Goal: Task Accomplishment & Management: Use online tool/utility

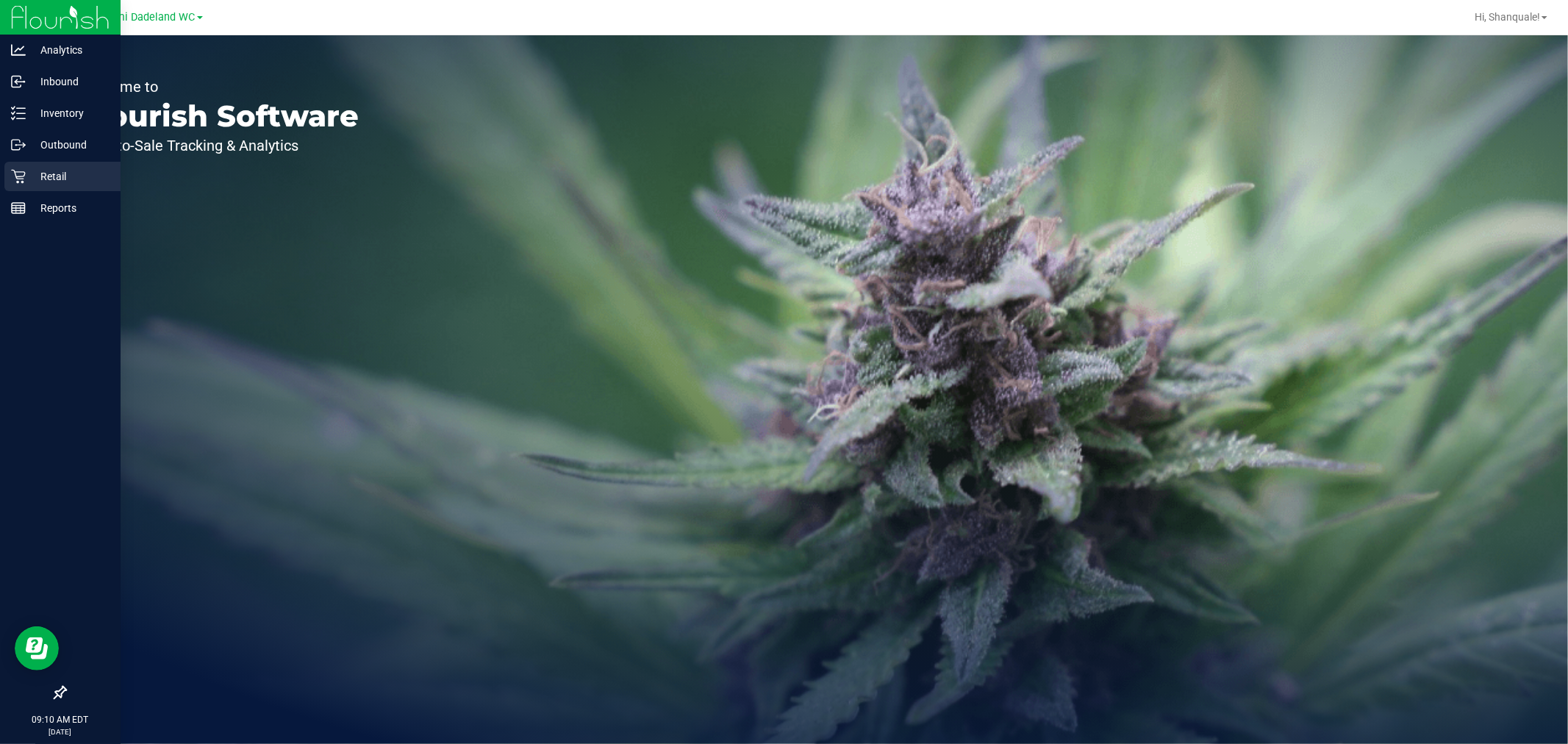
click at [21, 171] on icon at bounding box center [18, 176] width 15 height 15
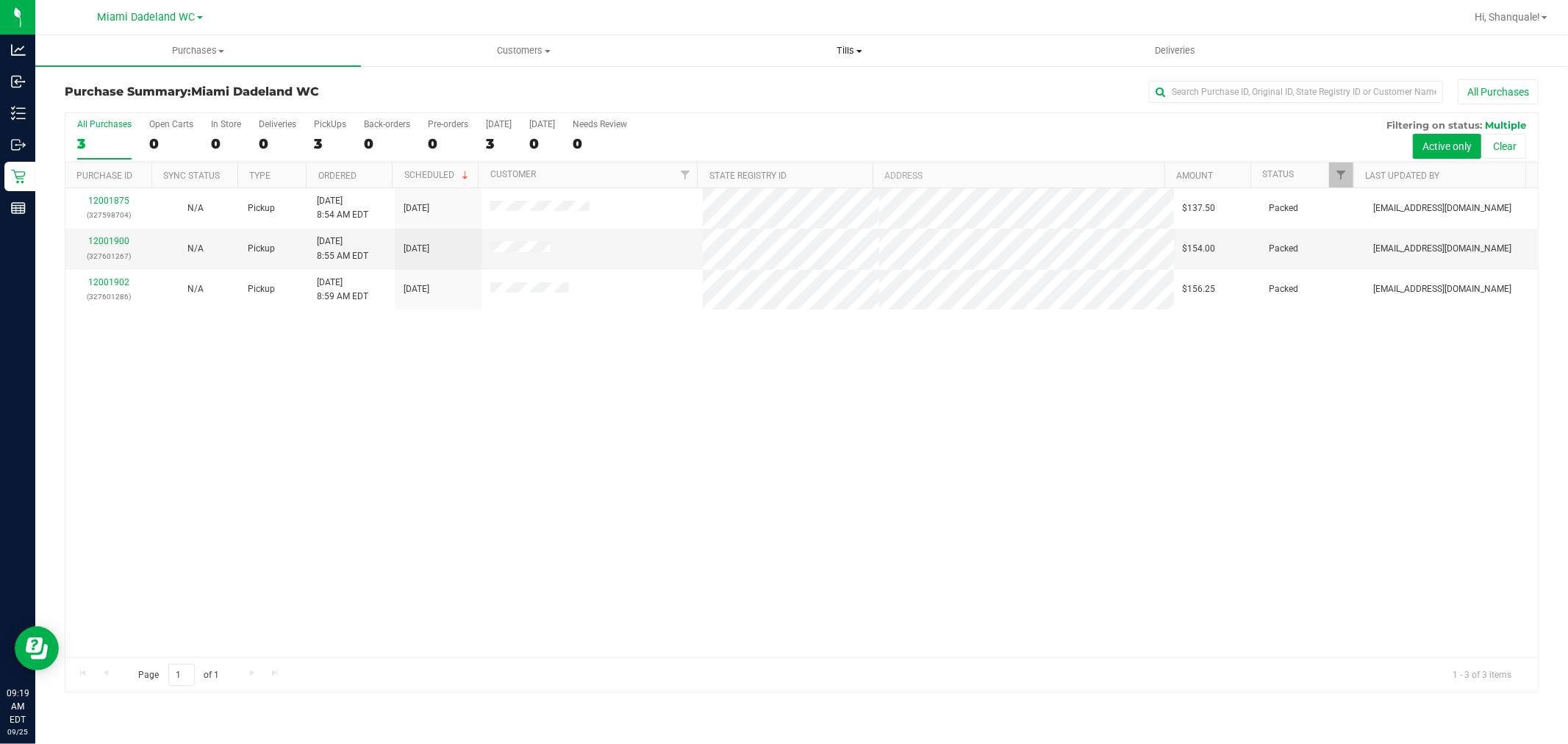
click at [860, 56] on span "Tills" at bounding box center [849, 50] width 324 height 13
click at [760, 87] on span "Manage tills" at bounding box center [736, 88] width 99 height 12
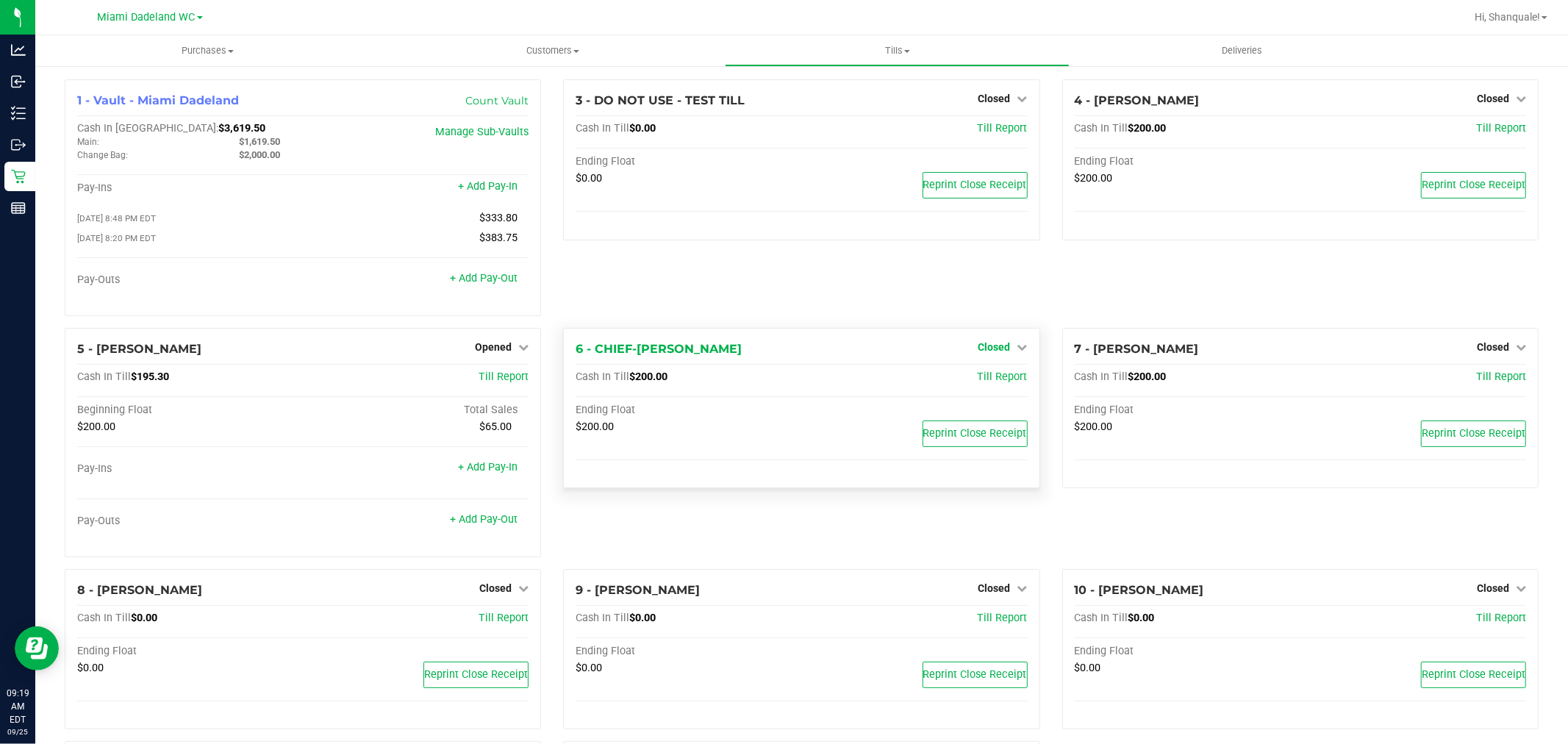
click at [989, 352] on span "Closed" at bounding box center [994, 346] width 32 height 12
click at [990, 380] on link "Open Till" at bounding box center [994, 377] width 39 height 12
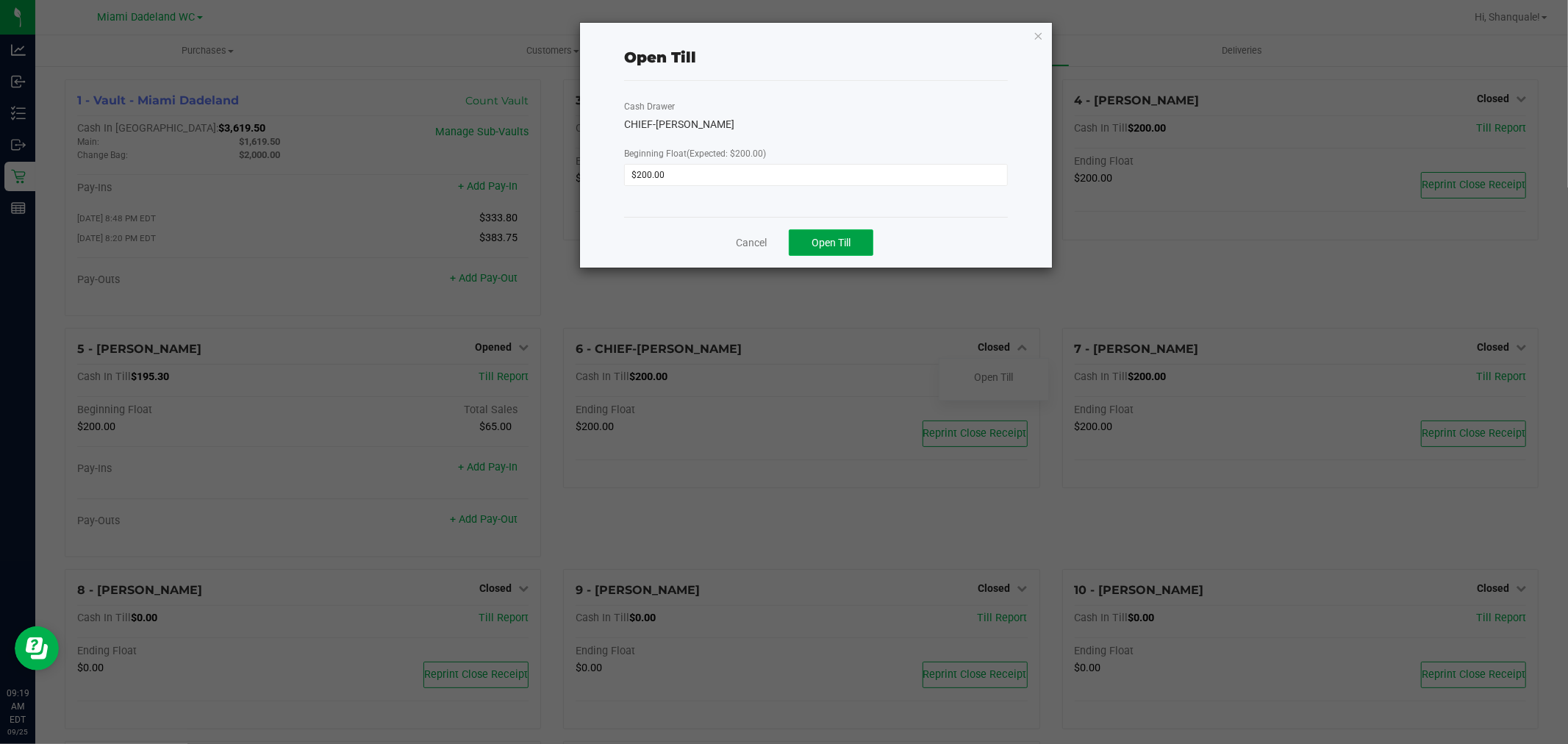
click at [857, 252] on button "Open Till" at bounding box center [831, 242] width 85 height 26
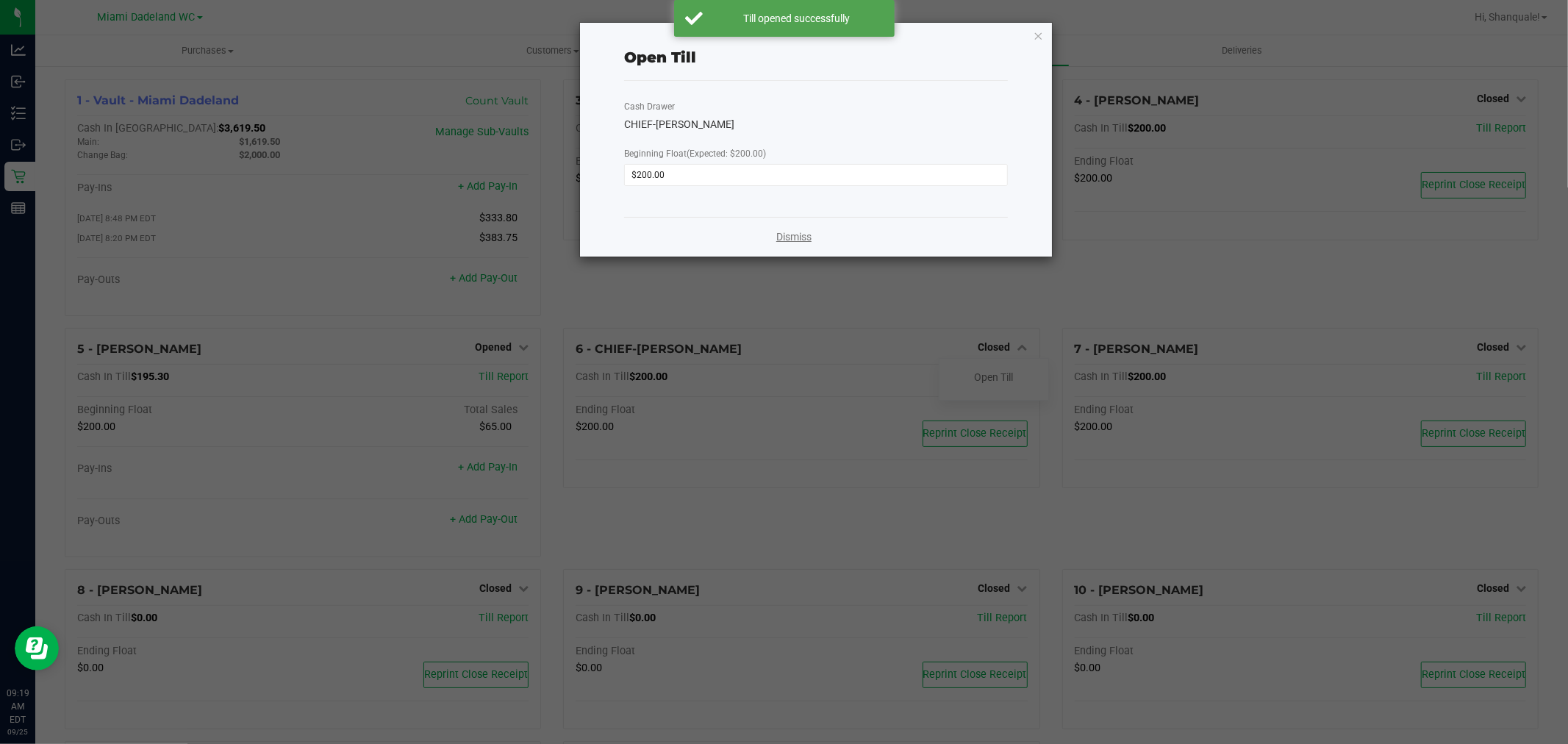
click at [785, 241] on link "Dismiss" at bounding box center [794, 237] width 35 height 15
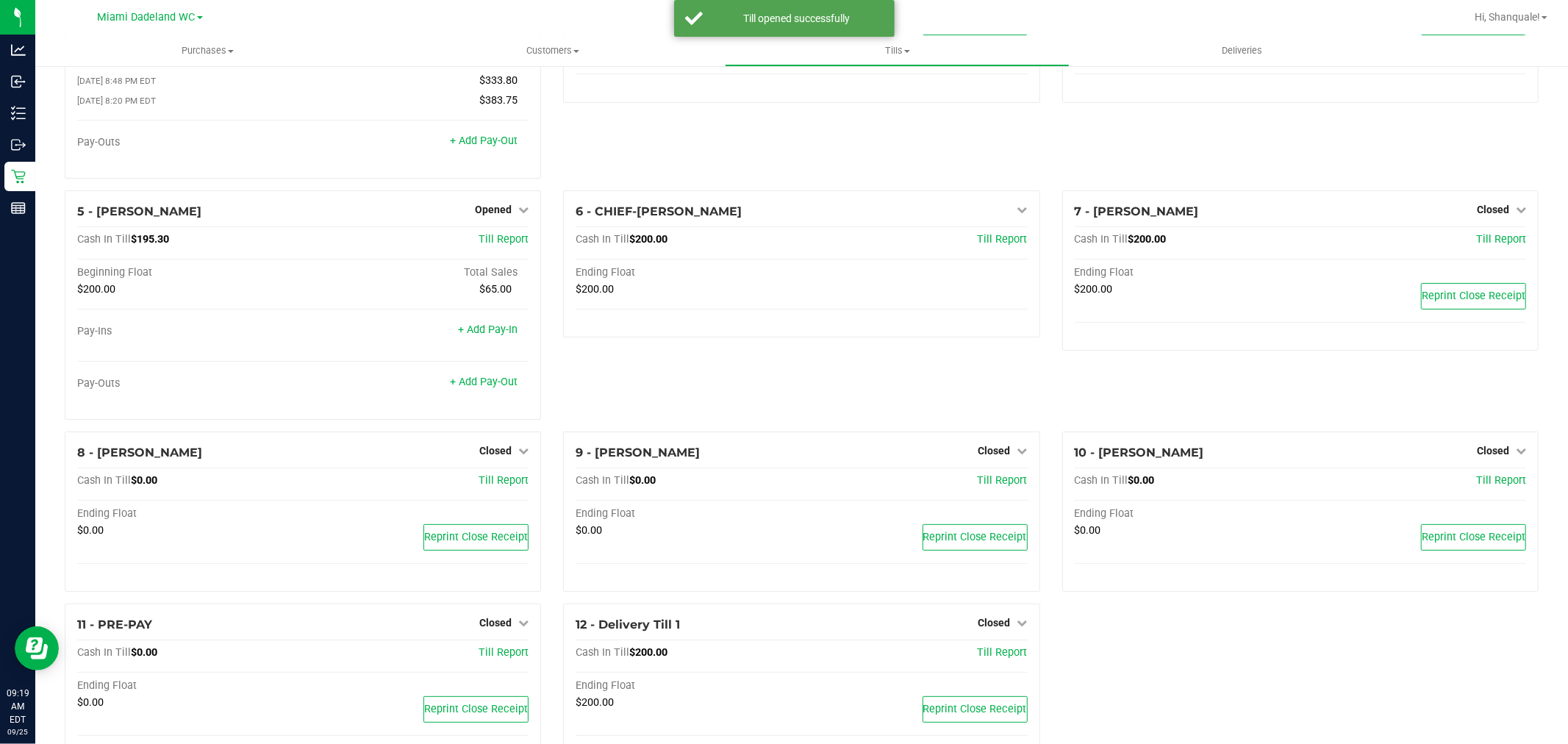
scroll to position [189, 0]
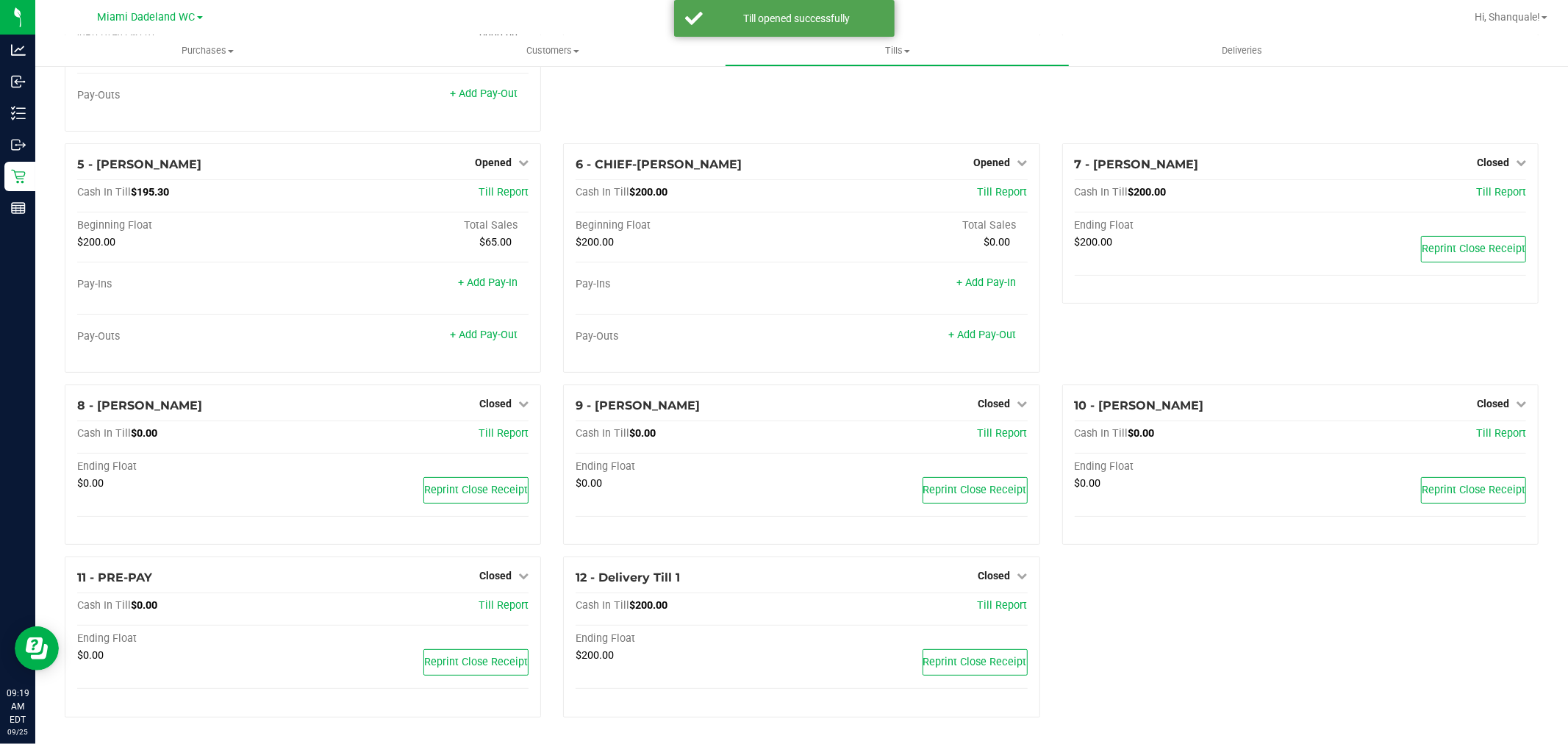
click at [501, 577] on span "Closed" at bounding box center [495, 576] width 32 height 12
click at [501, 611] on link "Open Till" at bounding box center [494, 606] width 39 height 12
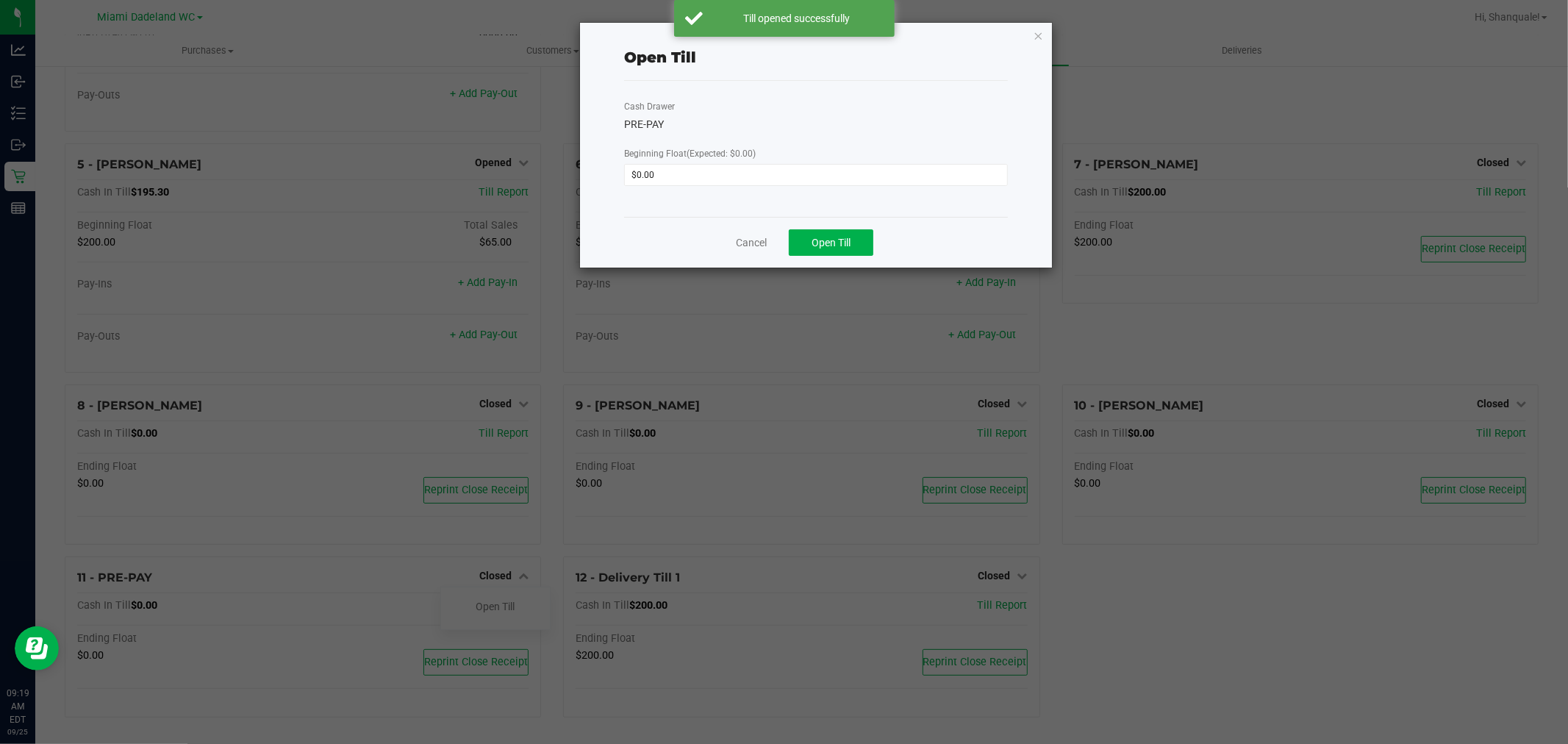
click at [843, 272] on ngb-modal-window "Open Till Cash Drawer PRE-PAY Beginning Float (Expected: $0.00) $0.00 Cancel Op…" at bounding box center [789, 372] width 1579 height 744
click at [861, 251] on button "Open Till" at bounding box center [831, 242] width 85 height 26
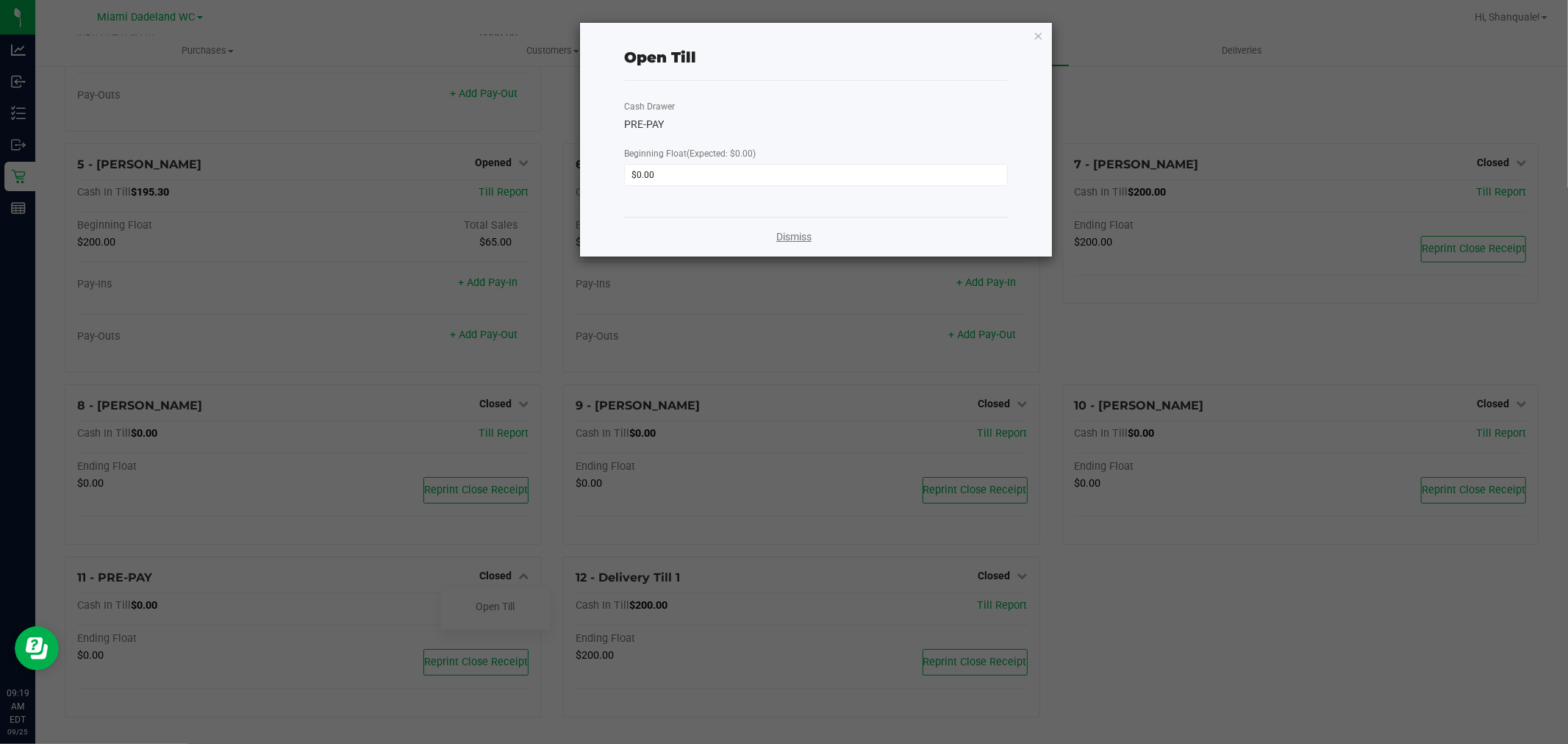
click at [794, 237] on link "Dismiss" at bounding box center [794, 237] width 35 height 15
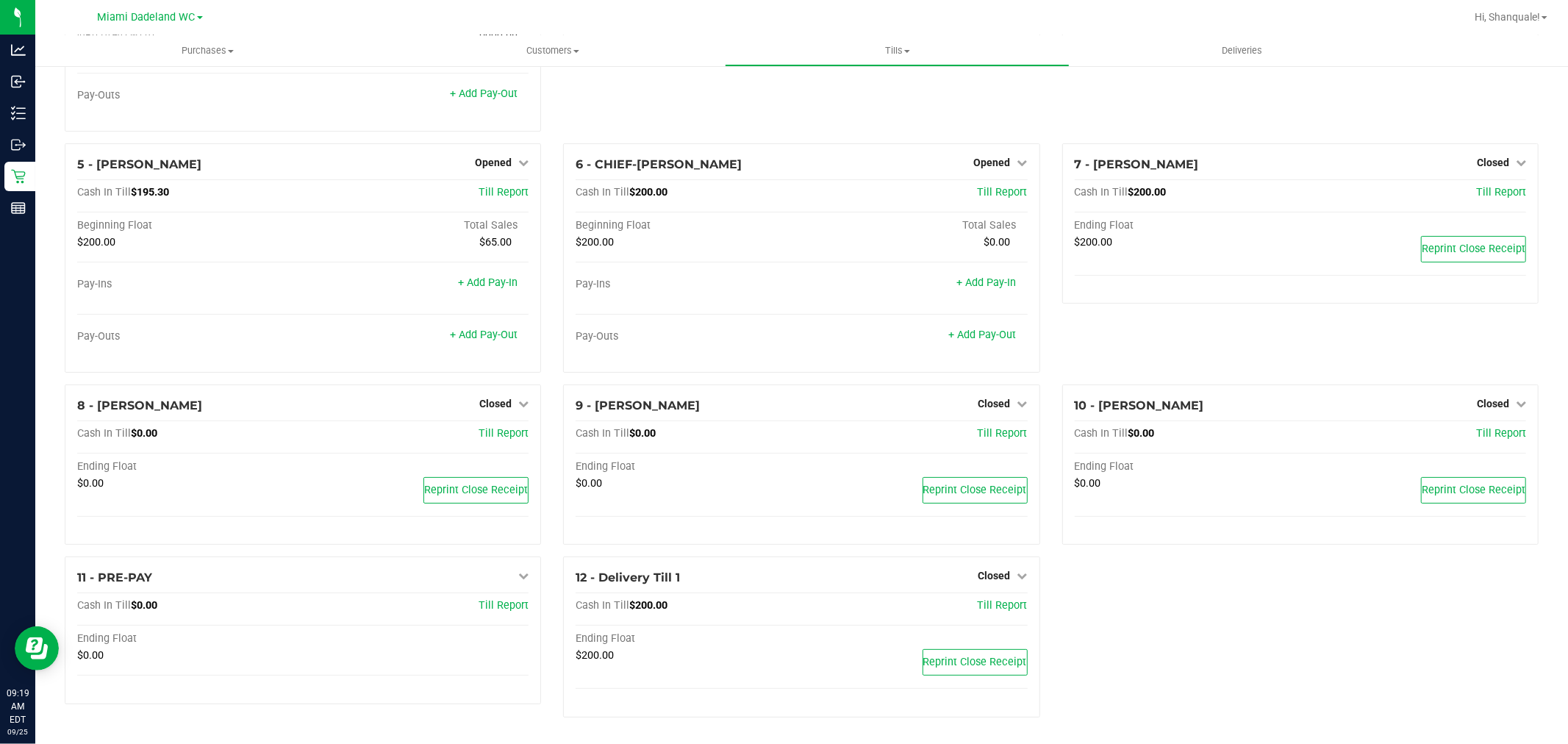
scroll to position [0, 0]
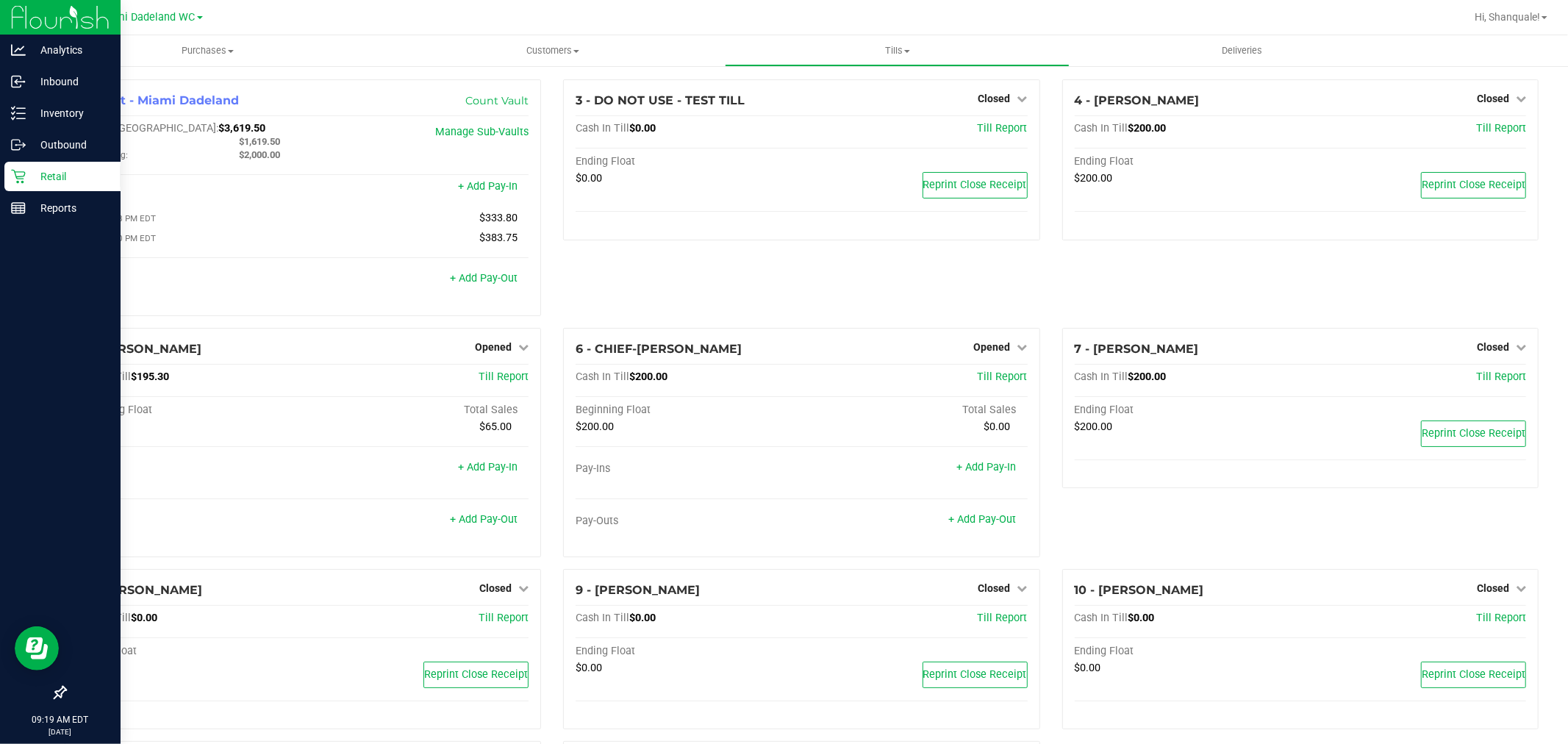
click at [19, 175] on icon at bounding box center [18, 176] width 15 height 15
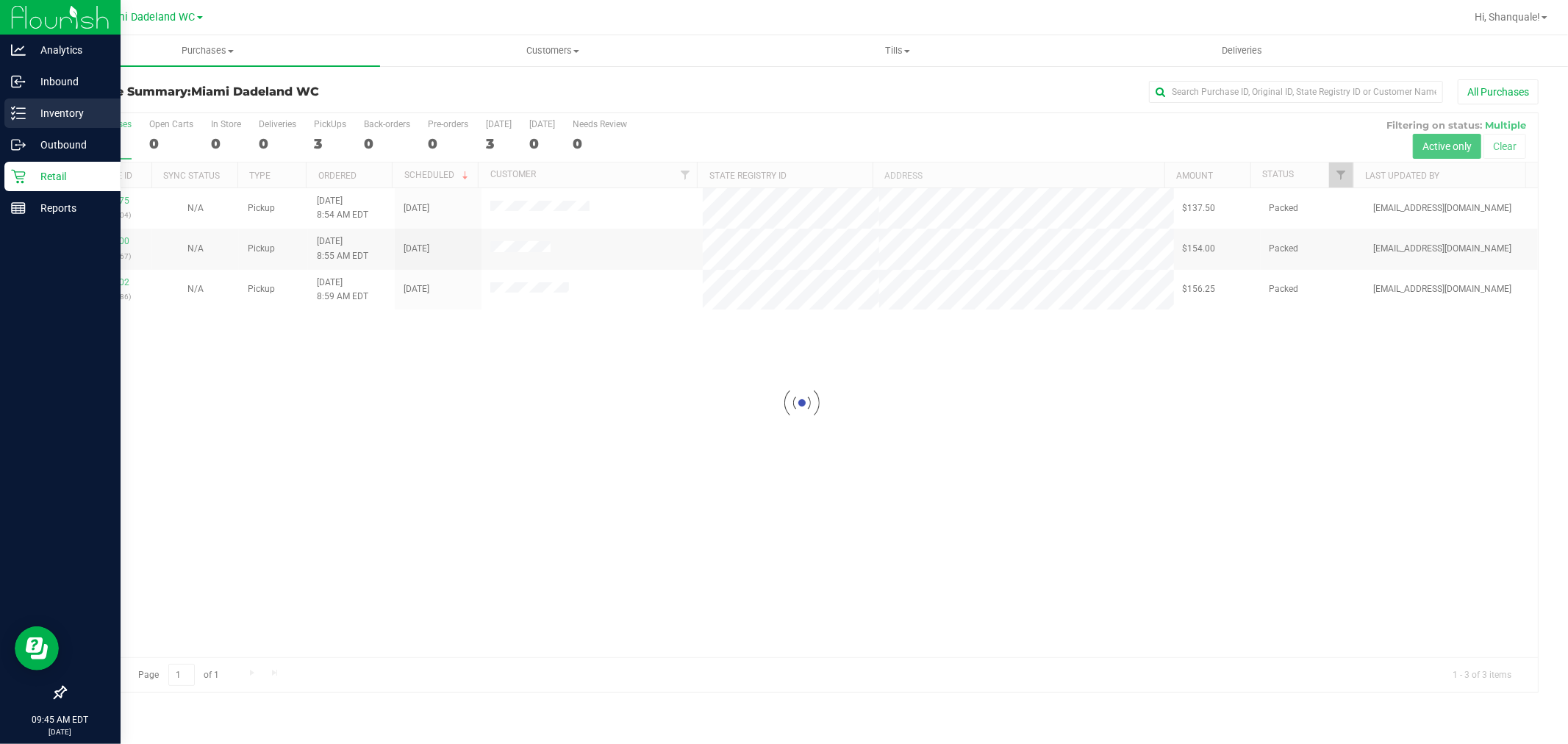
click at [8, 104] on div "Inventory" at bounding box center [62, 113] width 116 height 29
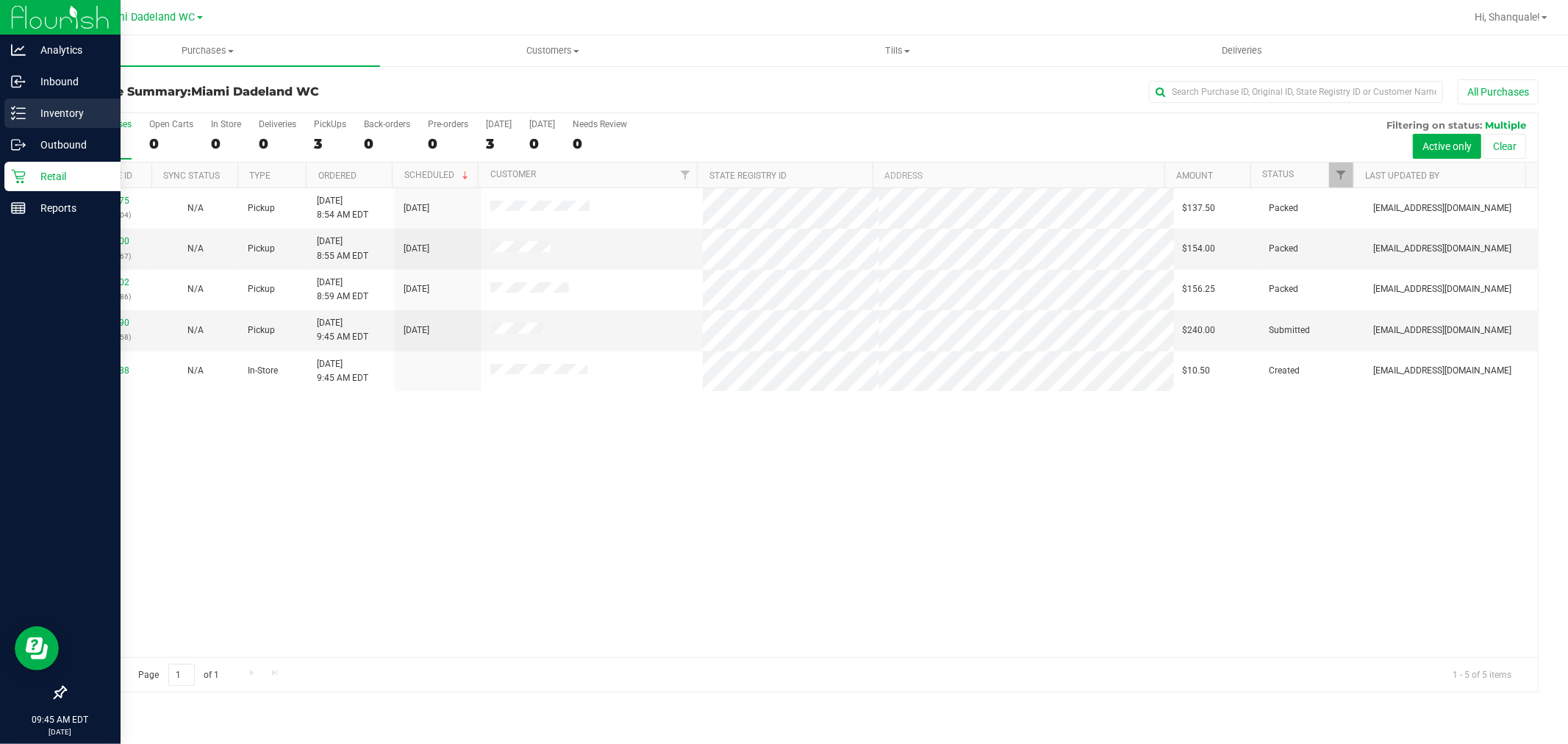
click at [26, 110] on p "Inventory" at bounding box center [69, 113] width 88 height 18
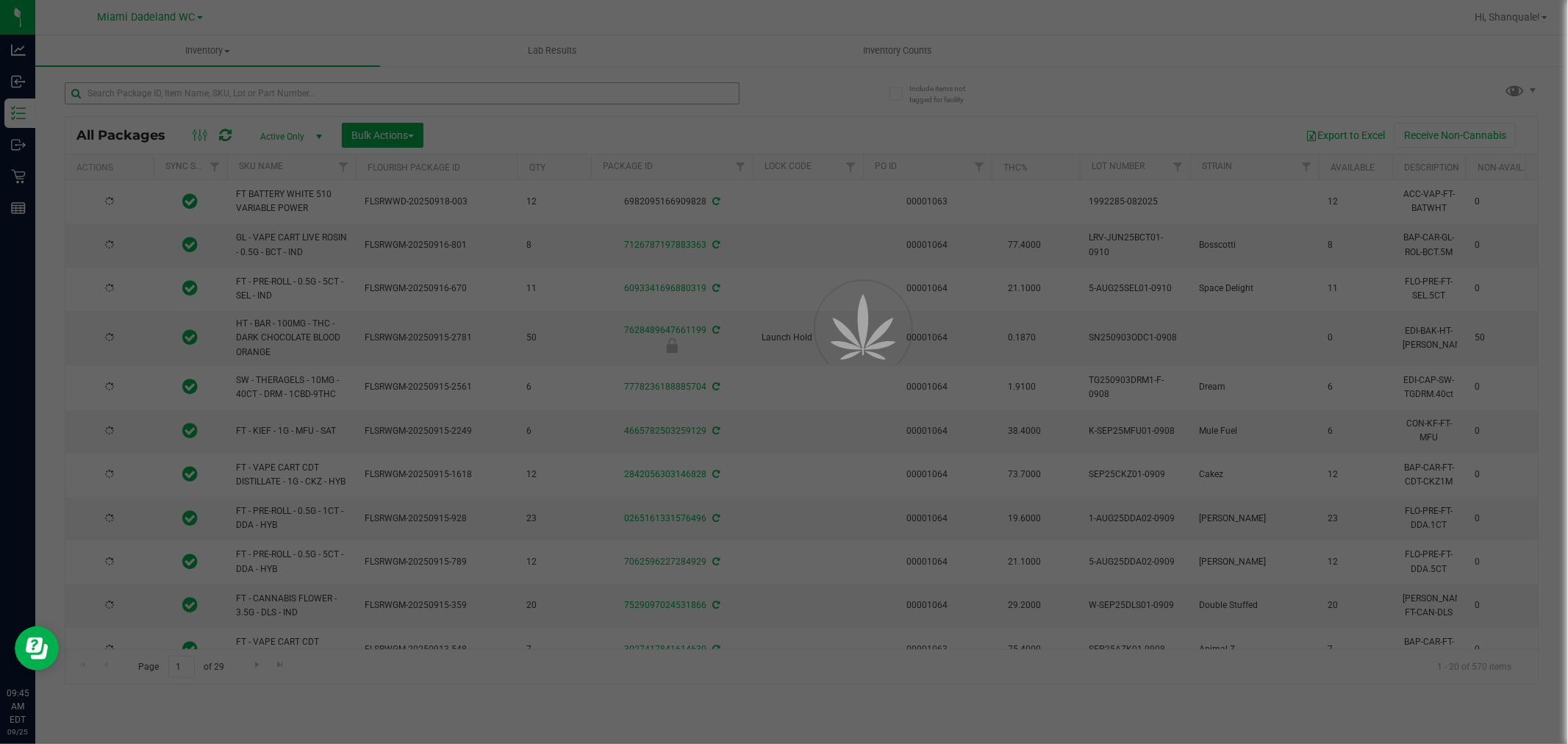
click at [308, 88] on div at bounding box center [784, 372] width 1568 height 744
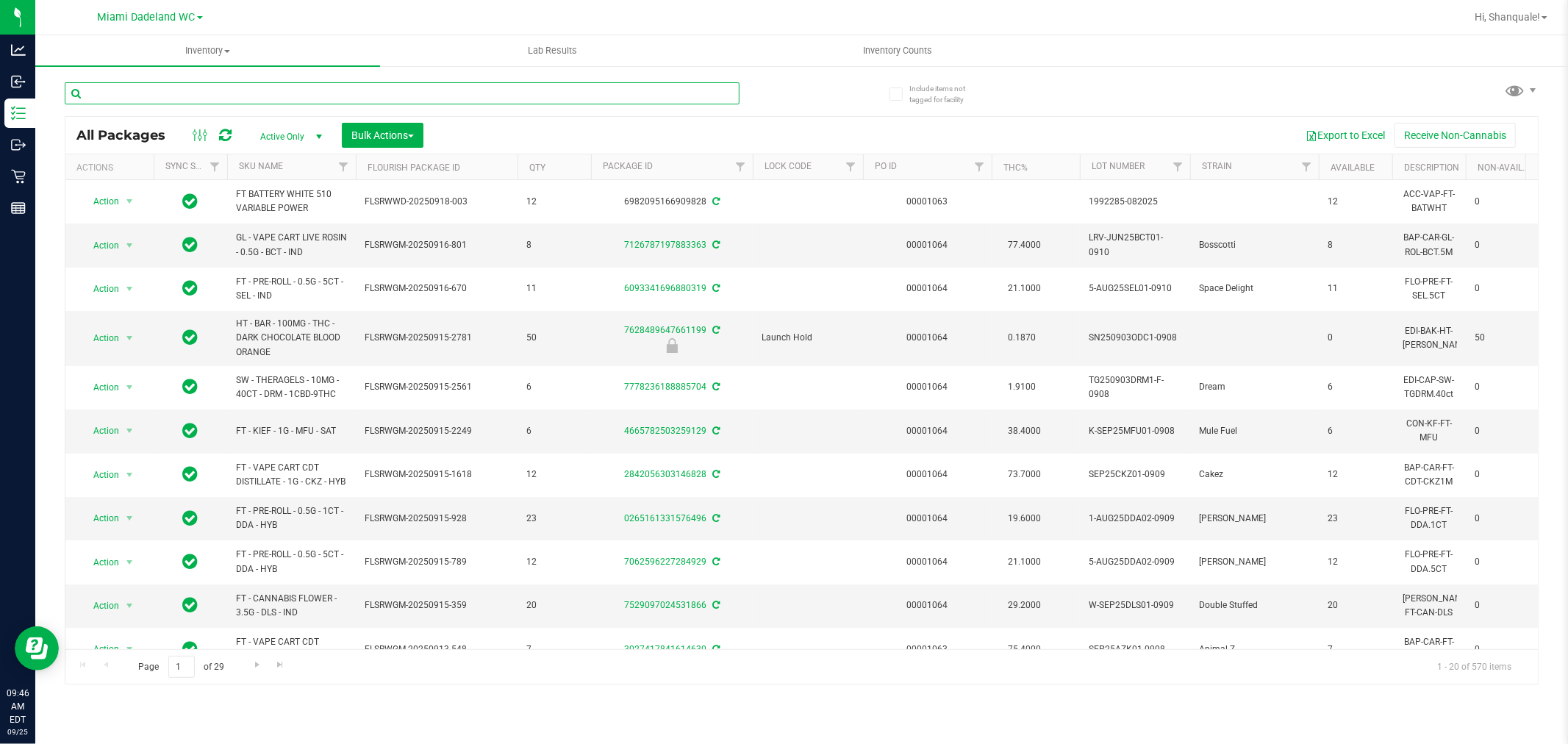
click at [301, 92] on input "text" at bounding box center [401, 93] width 674 height 22
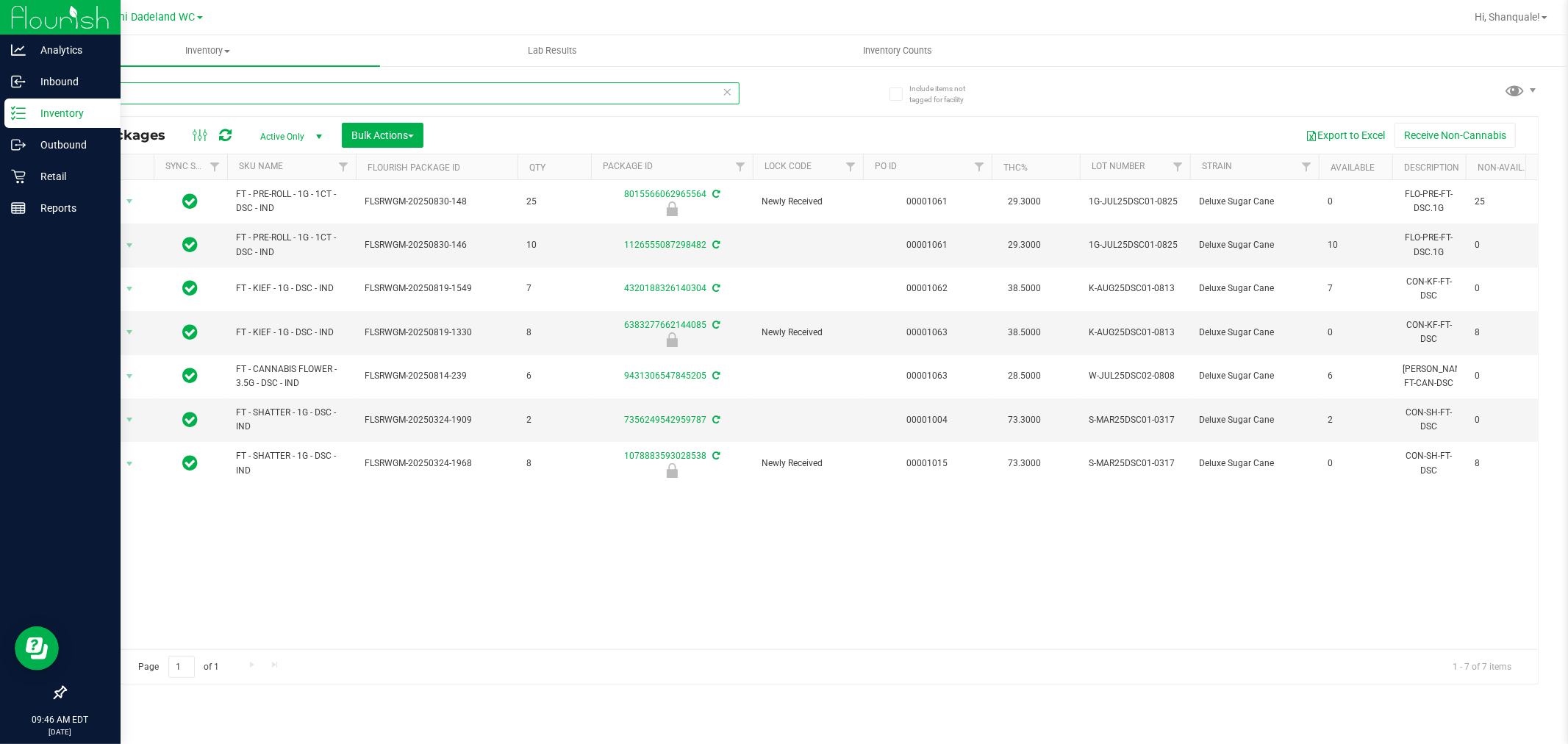
type input "dsc"
